Goal: Information Seeking & Learning: Learn about a topic

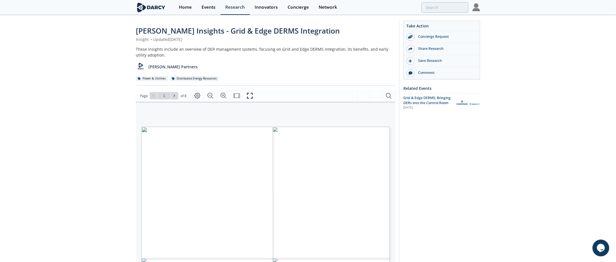
click at [518, 192] on div "Darcy Insights - Grid & Edge DERMS Integration Insight • Updated August 21, 202…" at bounding box center [308, 215] width 616 height 399
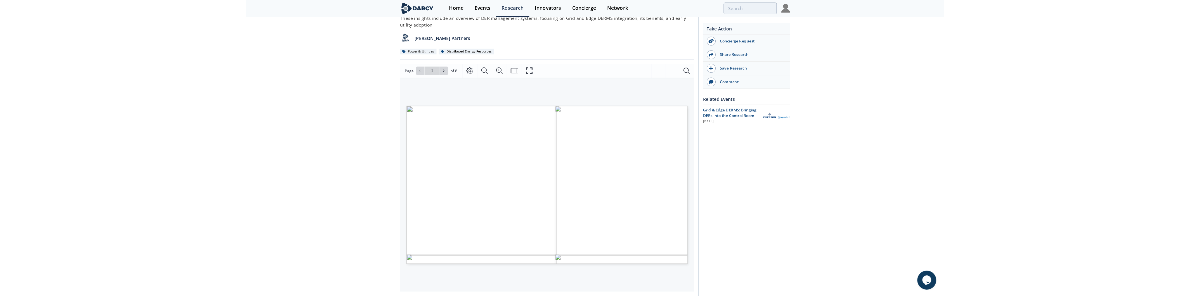
scroll to position [62, 0]
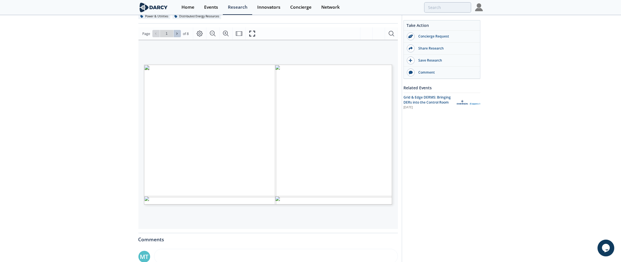
click at [176, 34] on icon at bounding box center [176, 33] width 3 height 3
type input "2"
click at [176, 34] on icon at bounding box center [176, 33] width 3 height 3
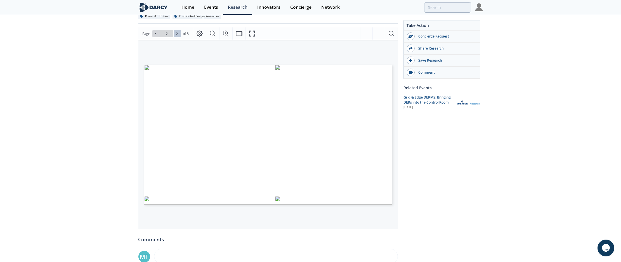
click at [176, 34] on icon at bounding box center [176, 33] width 3 height 3
type input "8"
click at [176, 34] on div "Go to Page 8" at bounding box center [166, 33] width 29 height 7
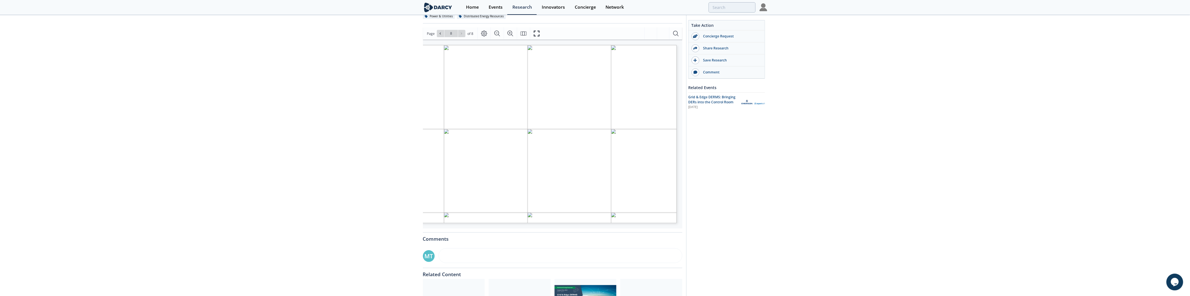
scroll to position [0, 26]
drag, startPoint x: 567, startPoint y: 224, endPoint x: 493, endPoint y: 221, distance: 74.1
click at [494, 221] on div "DER Thermostats Solar inverters Water heaters Electric vehicles Batteries Heat …" at bounding box center [564, 137] width 322 height 184
click at [535, 33] on icon "Fullscreen" at bounding box center [536, 33] width 7 height 7
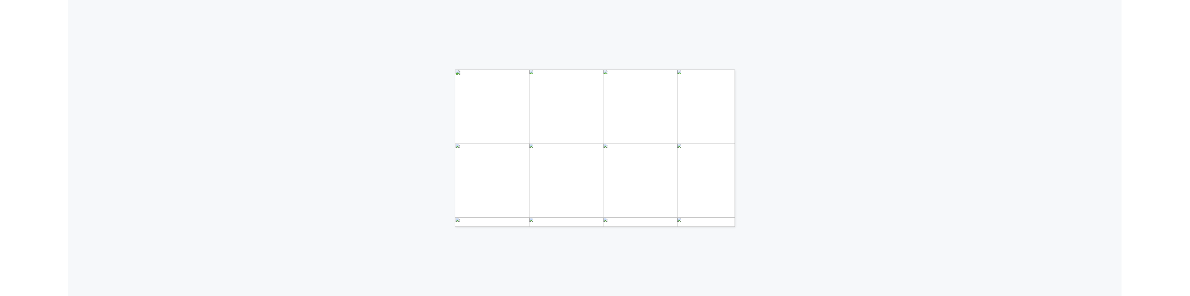
scroll to position [0, 0]
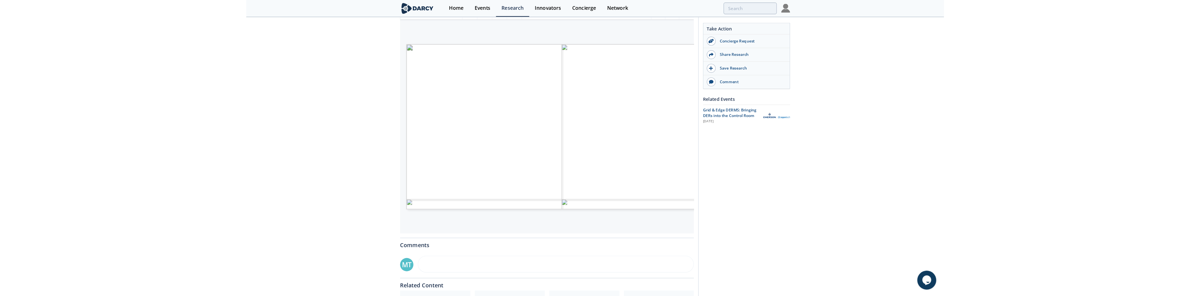
scroll to position [31, 0]
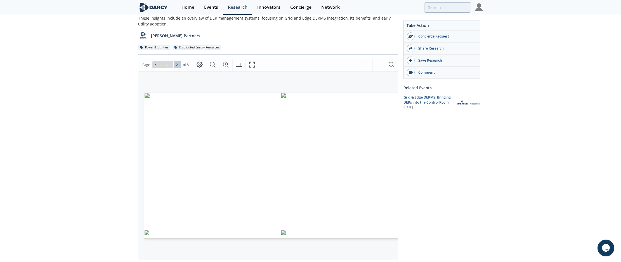
click at [176, 64] on icon at bounding box center [176, 65] width 1 height 2
type input "8"
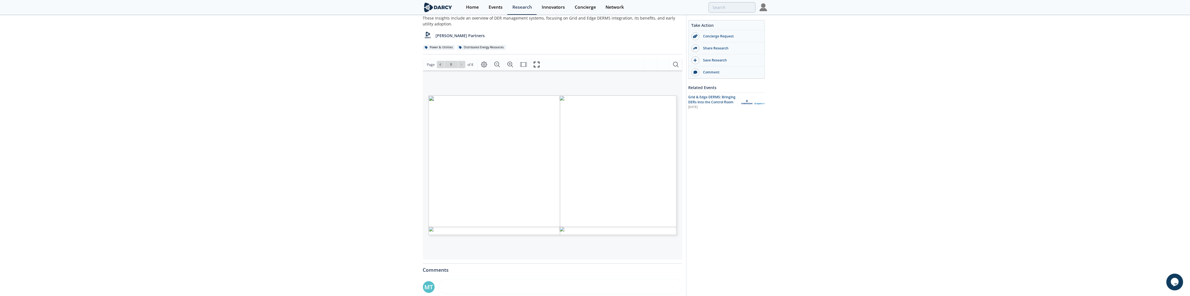
click at [546, 159] on span "Page 8" at bounding box center [1078, 272] width 1101 height 274
click at [512, 63] on icon "Zoom In" at bounding box center [510, 64] width 7 height 7
click at [535, 64] on icon "Fullscreen" at bounding box center [536, 64] width 7 height 7
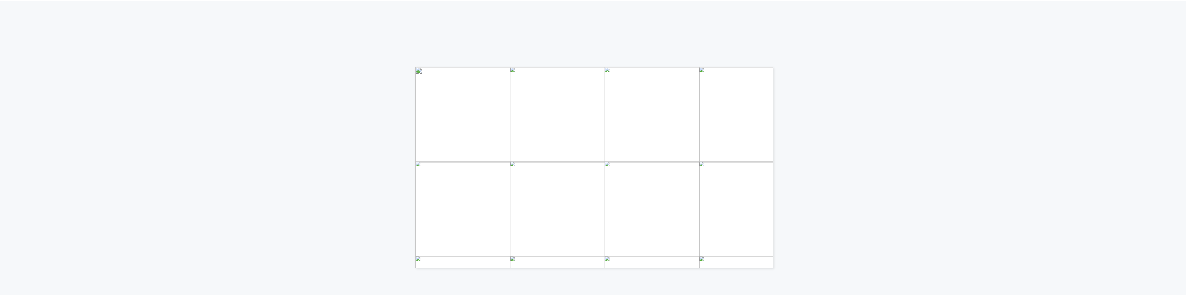
scroll to position [0, 0]
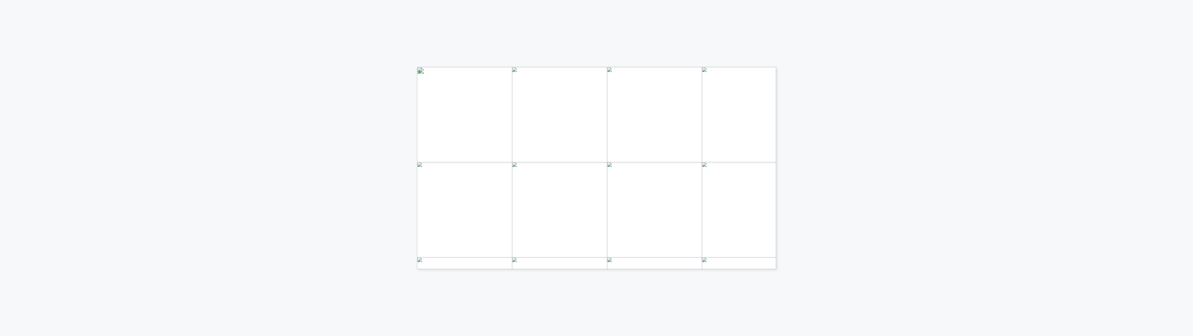
click at [591, 261] on div "DER Thermostats Solar inverters Water heaters Electric vehicles Batteries Heat …" at bounding box center [596, 168] width 1193 height 336
click at [621, 141] on div "DER Thermostats Solar inverters Water heaters Electric vehicles Batteries Heat …" at bounding box center [596, 104] width 1193 height 208
drag, startPoint x: 876, startPoint y: 40, endPoint x: 422, endPoint y: 97, distance: 457.4
click at [422, 97] on div "DER Thermostats Solar inverters Water heaters Electric vehicles Batteries Heat …" at bounding box center [596, 104] width 1193 height 208
